Goal: Book appointment/travel/reservation

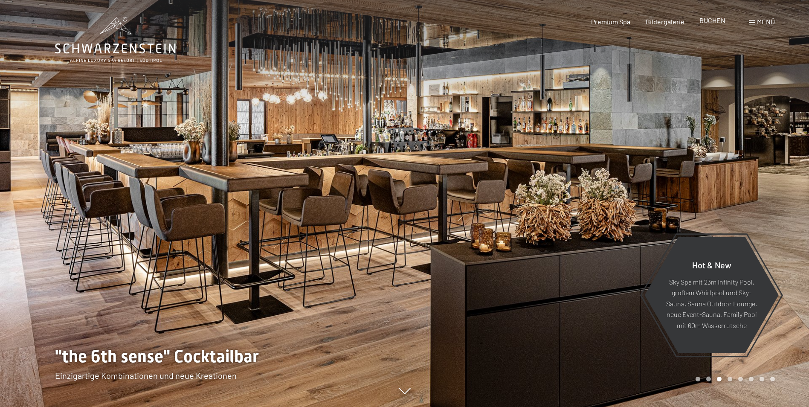
click at [712, 19] on span "BUCHEN" at bounding box center [712, 20] width 26 height 8
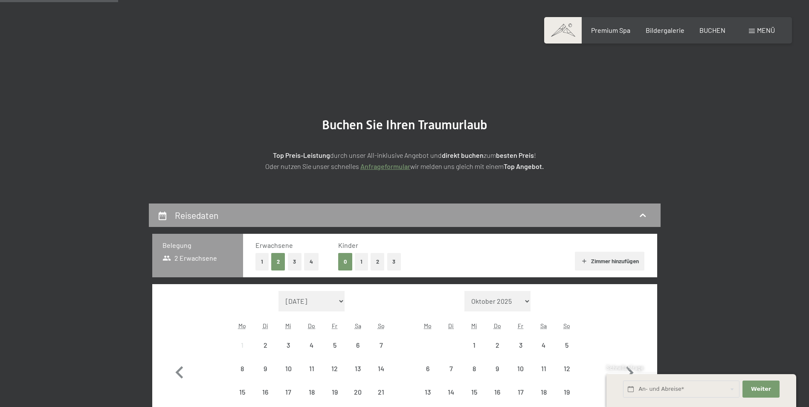
scroll to position [142, 0]
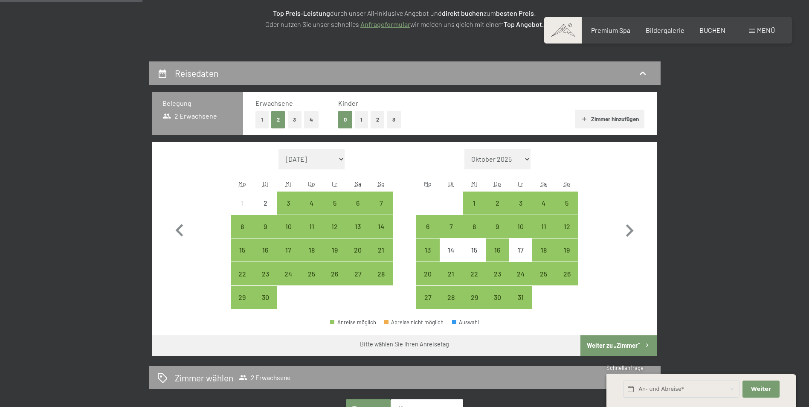
click at [362, 119] on button "1" at bounding box center [361, 119] width 13 height 17
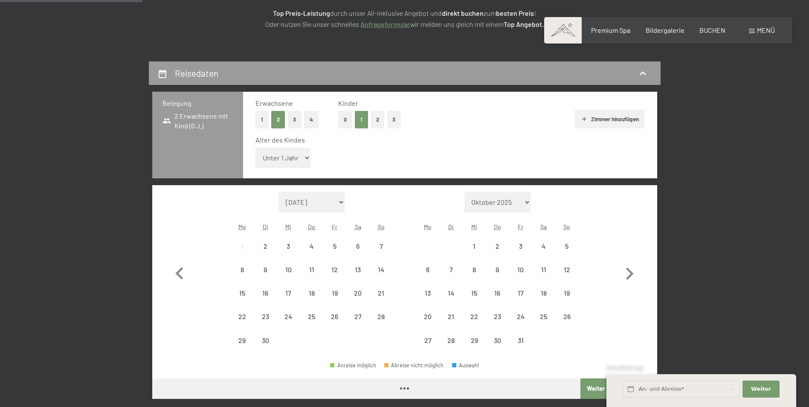
click at [308, 158] on select "Unter 1 Jahr 1 Jahr 2 Jahre 3 Jahre 4 Jahre 5 Jahre 6 Jahre 7 Jahre 8 Jahre 9 J…" at bounding box center [282, 157] width 55 height 20
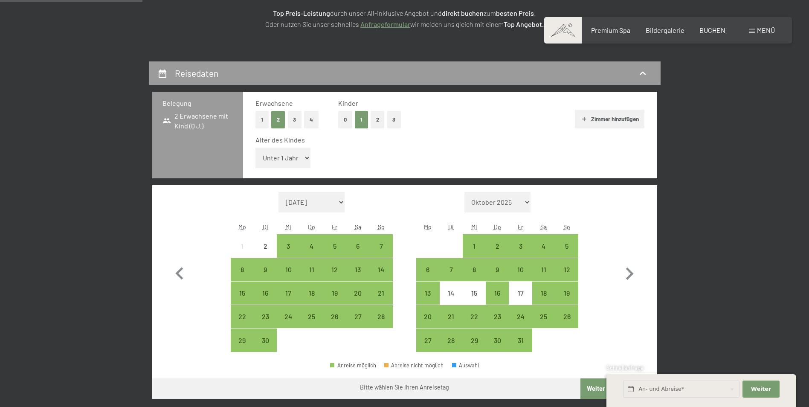
select select "12"
click at [255, 147] on select "Unter 1 Jahr 1 Jahr 2 Jahre 3 Jahre 4 Jahre 5 Jahre 6 Jahre 7 Jahre 8 Jahre 9 J…" at bounding box center [282, 157] width 55 height 20
click at [343, 202] on select "September 2025 Oktober 2025 November 2025 Dezember 2025 Januar 2026 Februar 202…" at bounding box center [311, 202] width 66 height 20
select select "2026-10-01"
select select "2026-11-01"
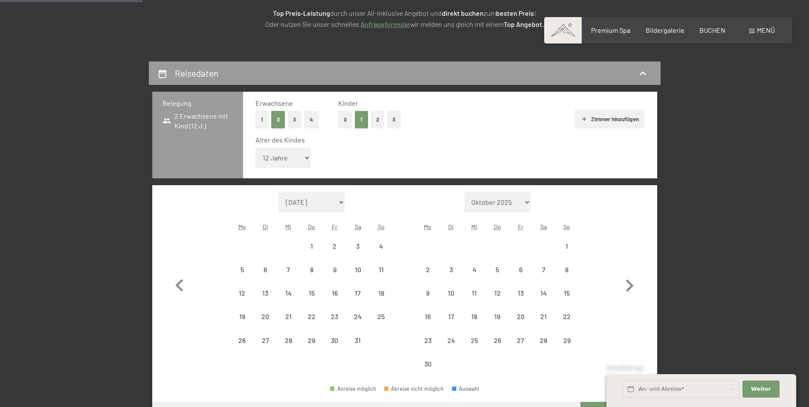
select select "2026-10-01"
select select "2026-11-01"
click at [381, 272] on div "11" at bounding box center [380, 276] width 21 height 21
select select "2026-10-01"
select select "2026-11-01"
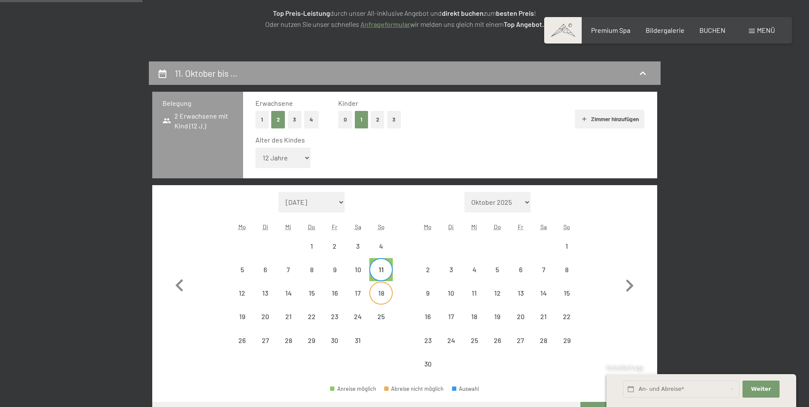
click at [383, 293] on div "18" at bounding box center [380, 299] width 21 height 21
select select "2026-10-01"
select select "2026-11-01"
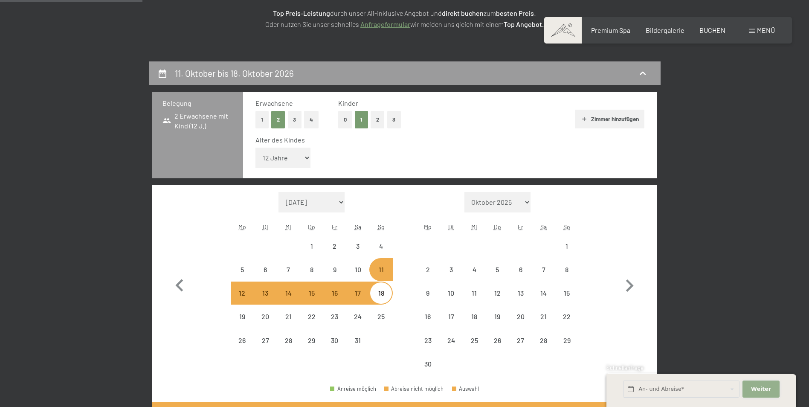
click at [757, 389] on span "Weiter" at bounding box center [761, 389] width 20 height 8
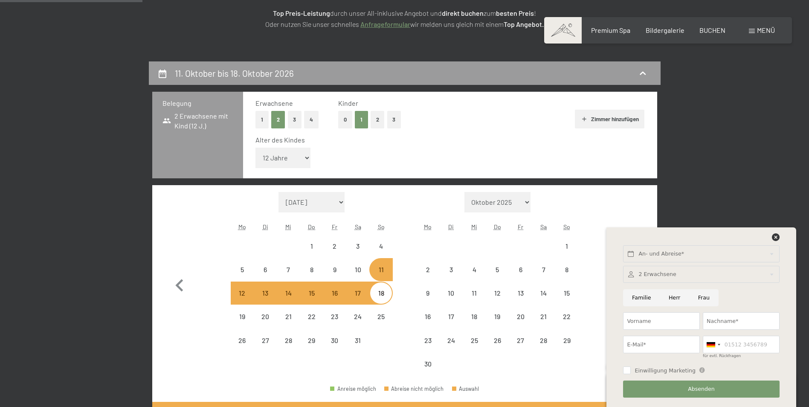
click at [642, 298] on input "Familie" at bounding box center [641, 297] width 37 height 17
radio input "true"
click at [647, 320] on input "Vorname" at bounding box center [661, 320] width 77 height 17
type input "Anja"
type input "Lemke"
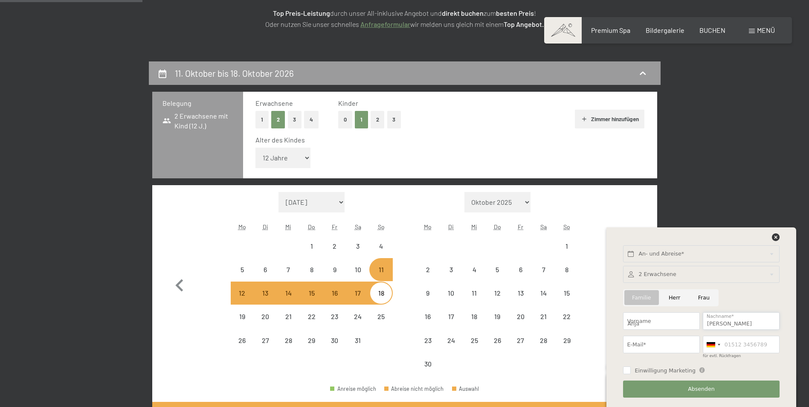
type input "anja.lemke@jungheinrich.de"
click at [760, 344] on input "04052693413" at bounding box center [741, 343] width 77 height 17
type input "0"
type input "15253973040"
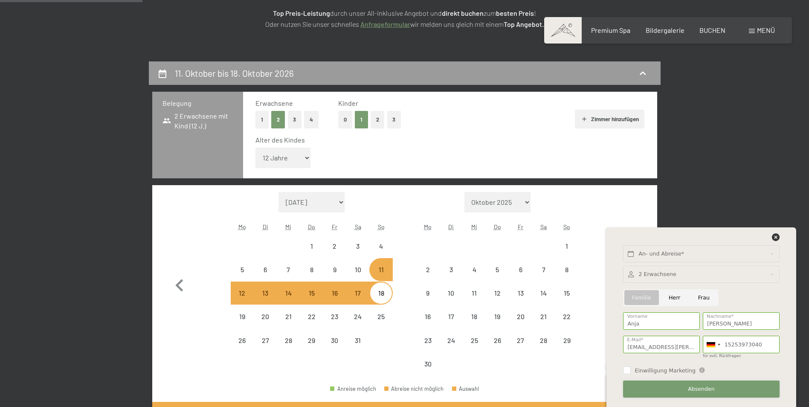
click at [708, 387] on span "Absenden" at bounding box center [701, 389] width 27 height 8
click at [708, 250] on input "text" at bounding box center [701, 253] width 156 height 17
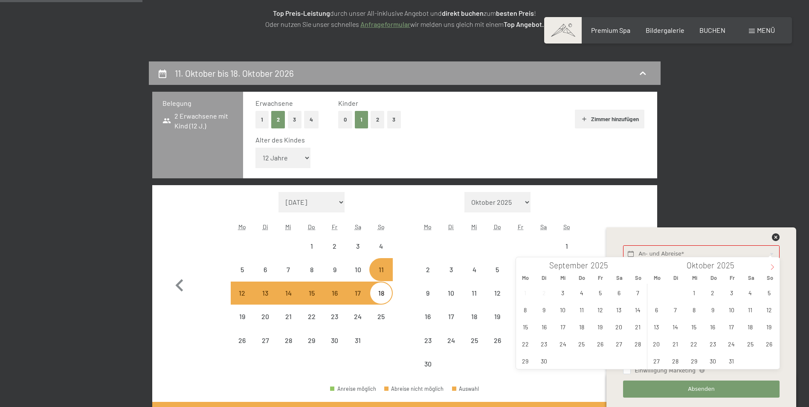
click at [769, 269] on icon at bounding box center [772, 267] width 6 height 6
type input "2026"
click at [769, 269] on icon at bounding box center [772, 267] width 6 height 6
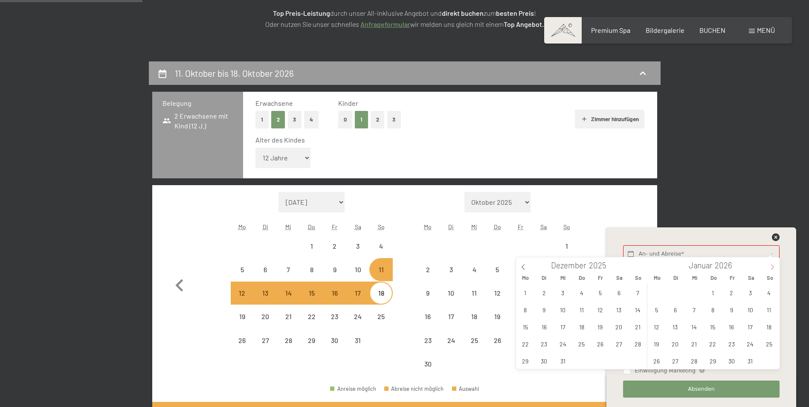
type input "2026"
click at [769, 269] on icon at bounding box center [772, 267] width 6 height 6
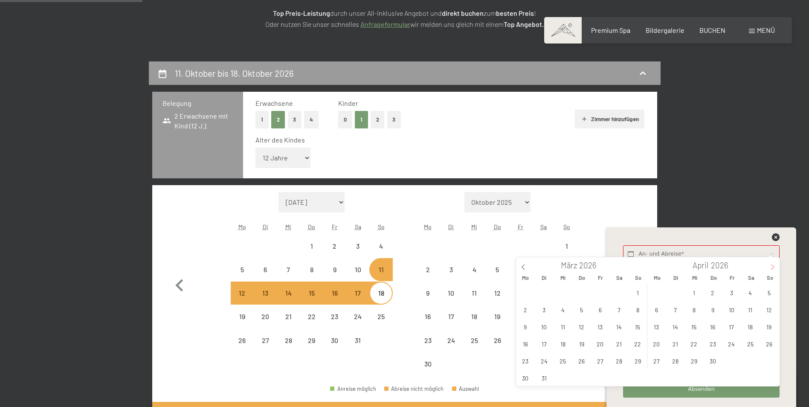
click at [769, 269] on icon at bounding box center [772, 267] width 6 height 6
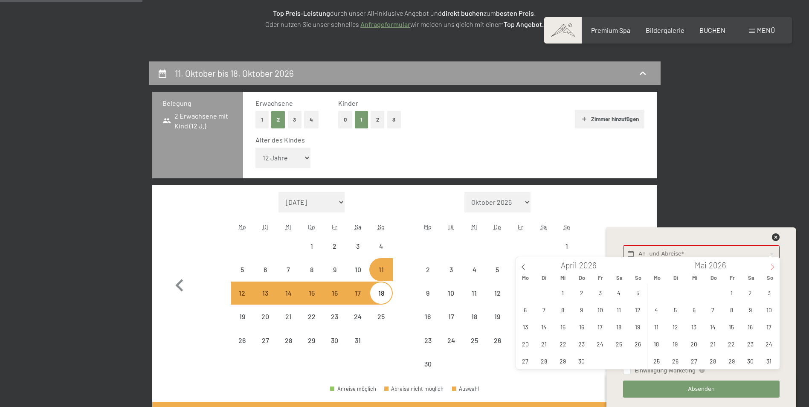
click at [769, 269] on icon at bounding box center [772, 267] width 6 height 6
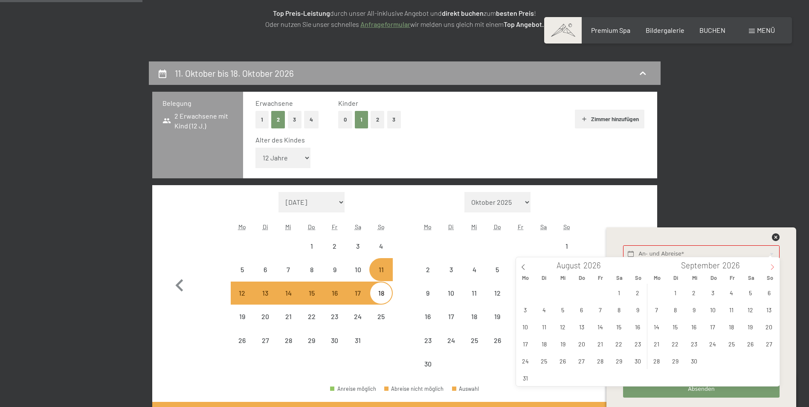
click at [769, 269] on icon at bounding box center [772, 267] width 6 height 6
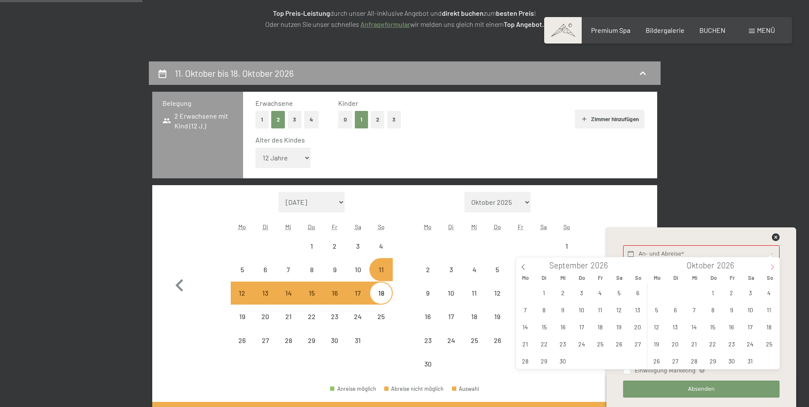
click at [769, 269] on icon at bounding box center [772, 267] width 6 height 6
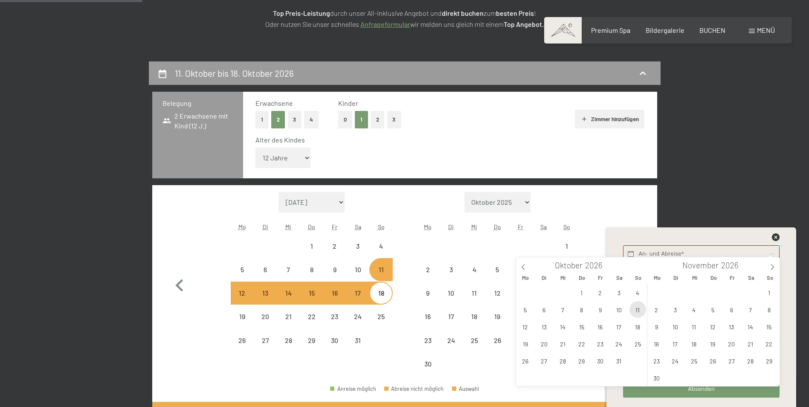
click at [637, 310] on span "11" at bounding box center [637, 309] width 17 height 17
click at [639, 323] on span "18" at bounding box center [637, 326] width 17 height 17
type input "So. 11.10.2026 - So. 18.10.2026"
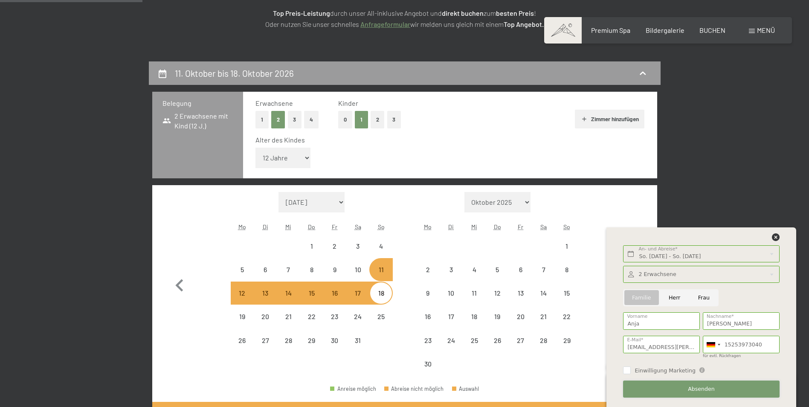
click at [695, 388] on span "Absenden" at bounding box center [701, 389] width 27 height 8
